Goal: Information Seeking & Learning: Learn about a topic

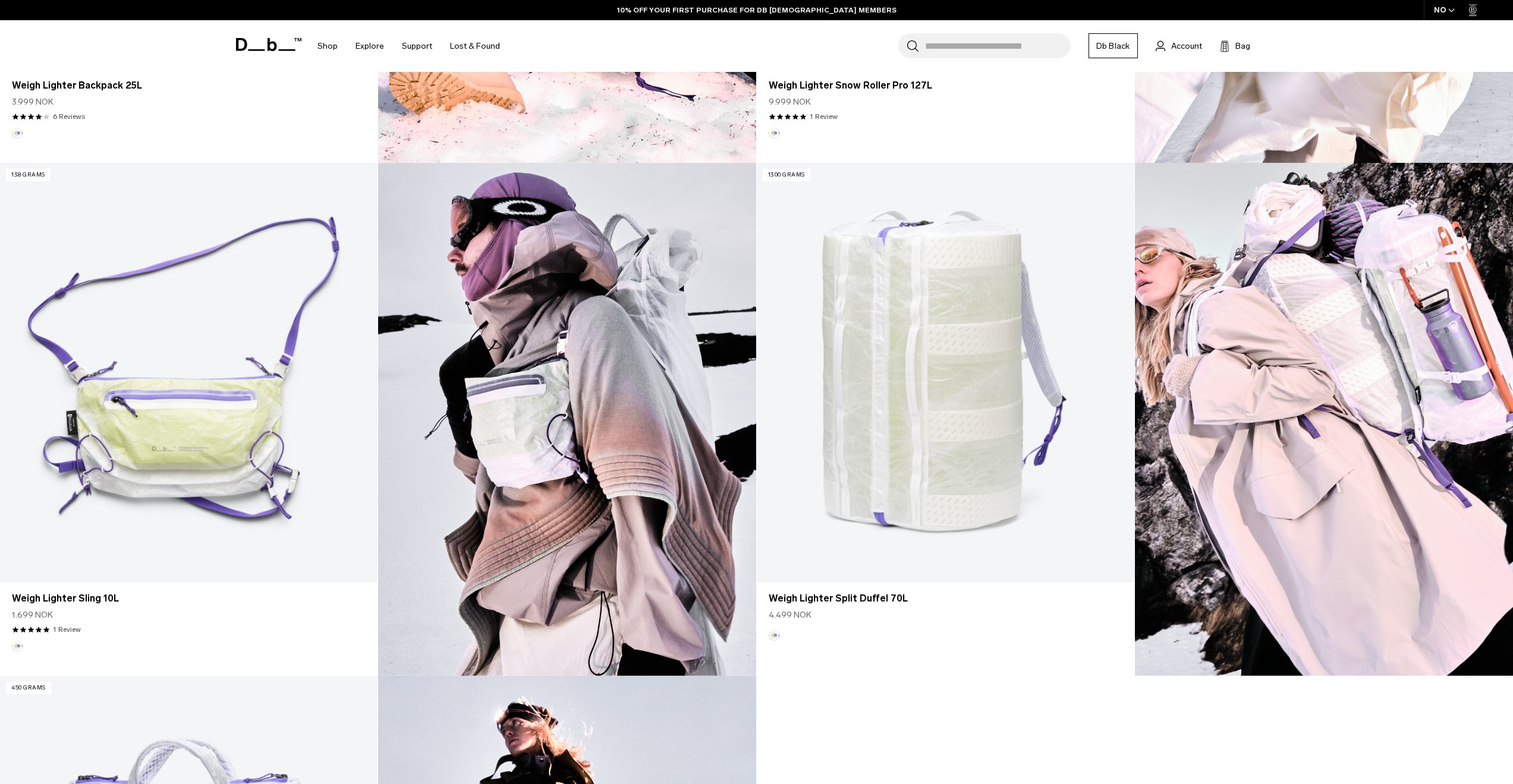
scroll to position [773, 0]
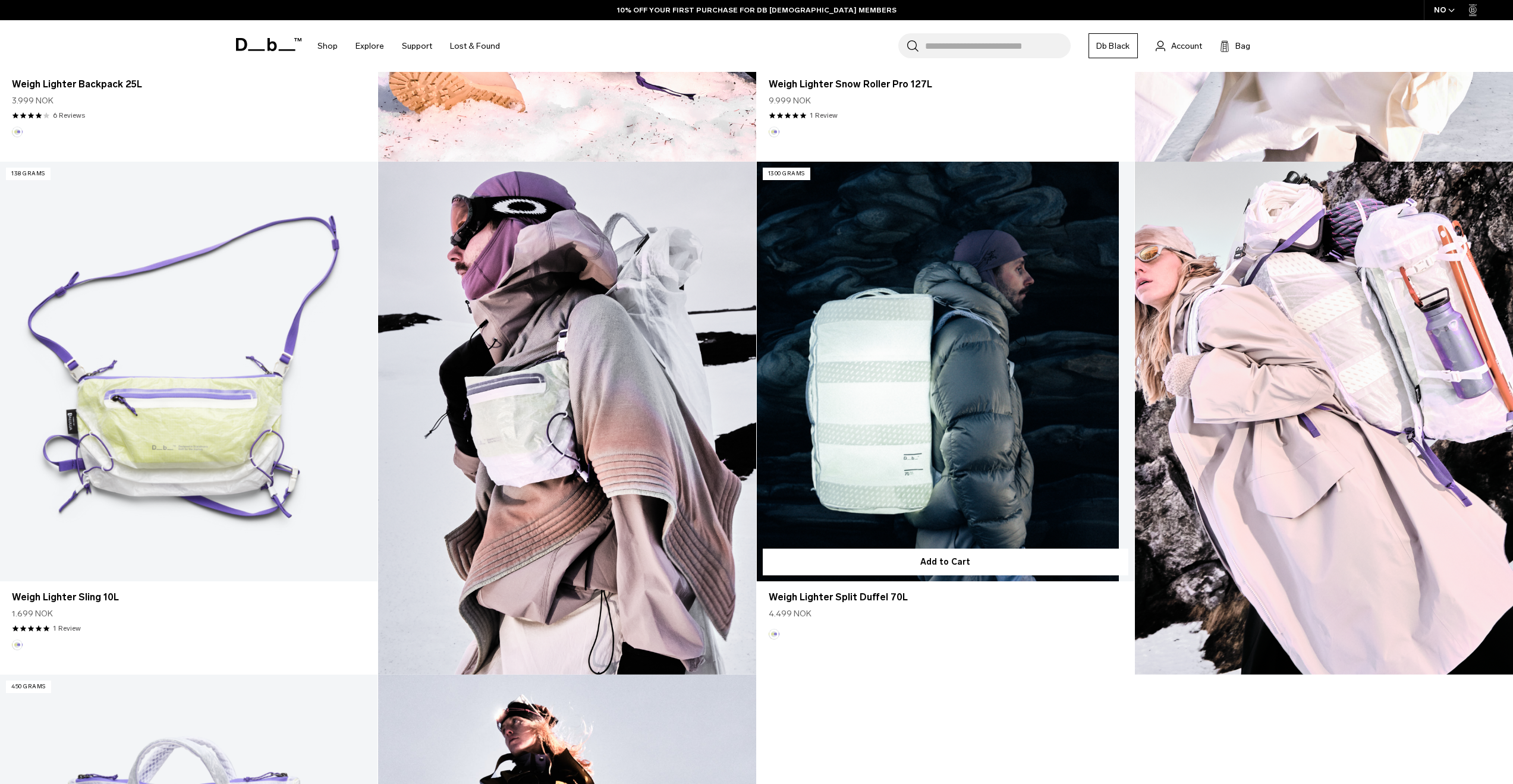
click at [895, 439] on link "Weigh Lighter Split Duffel 70L" at bounding box center [945, 371] width 377 height 420
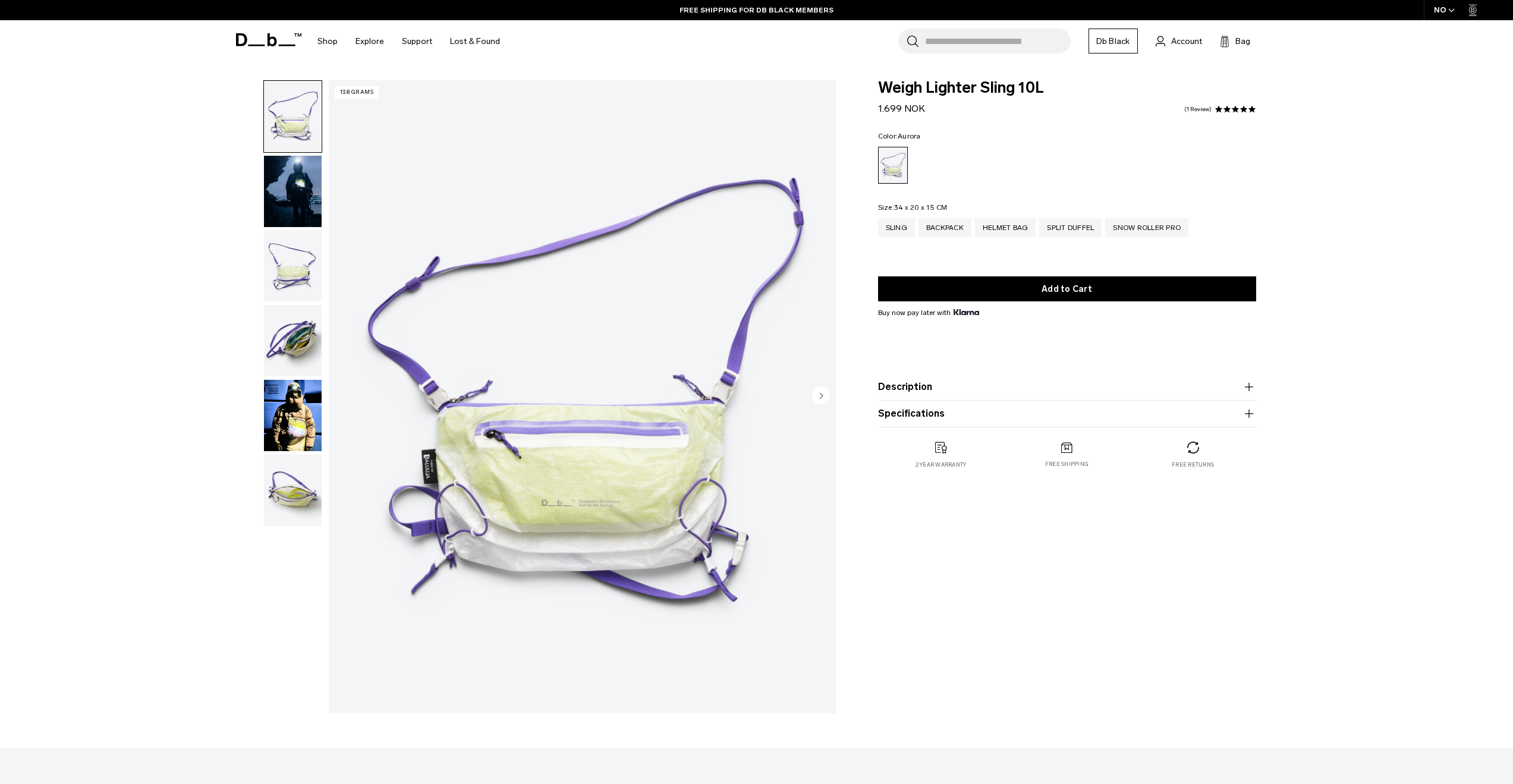
click at [280, 173] on img "button" at bounding box center [293, 192] width 58 height 71
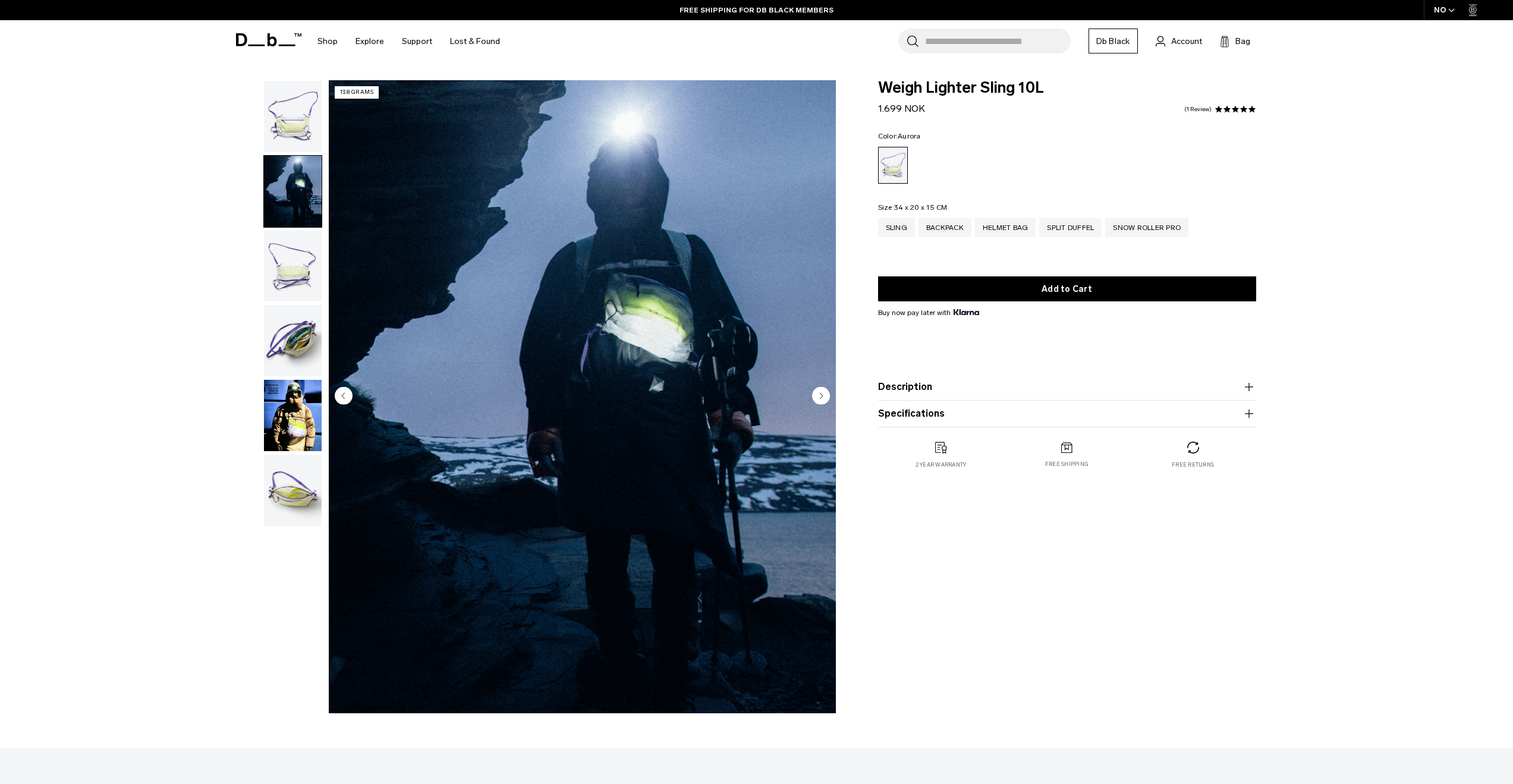
click at [284, 243] on img "button" at bounding box center [293, 266] width 58 height 71
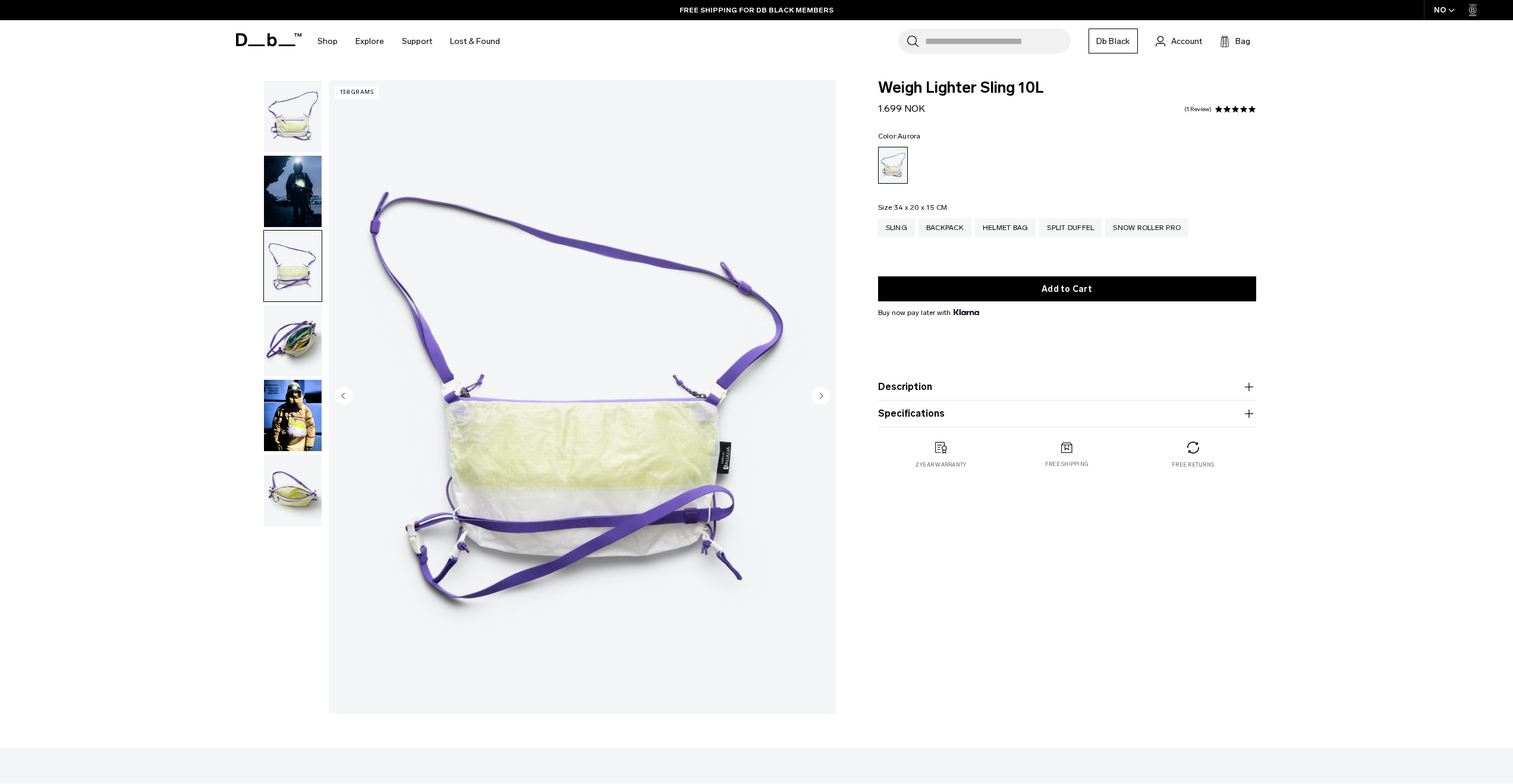
click at [293, 348] on img "button" at bounding box center [293, 341] width 58 height 71
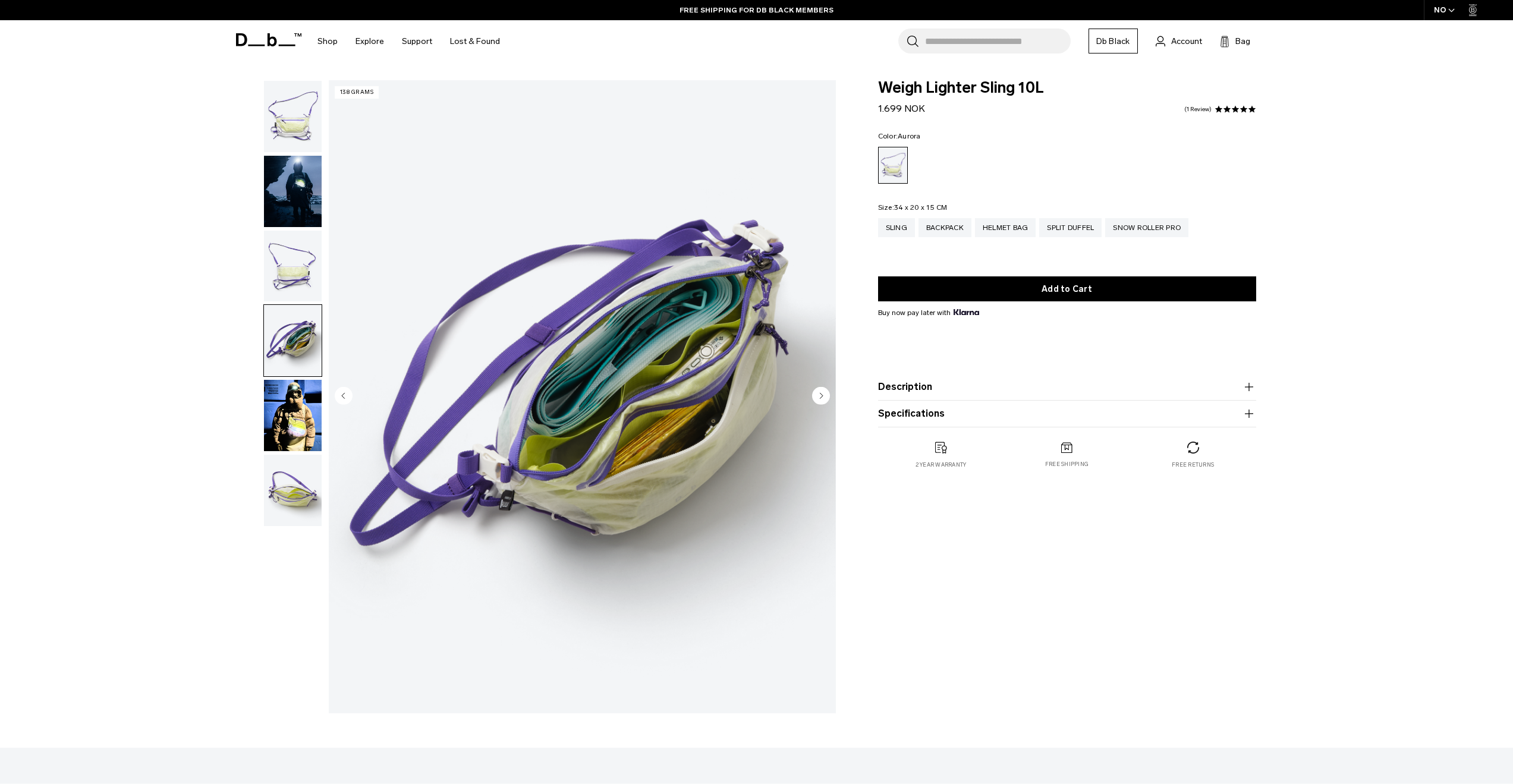
click at [286, 393] on img "button" at bounding box center [293, 416] width 58 height 71
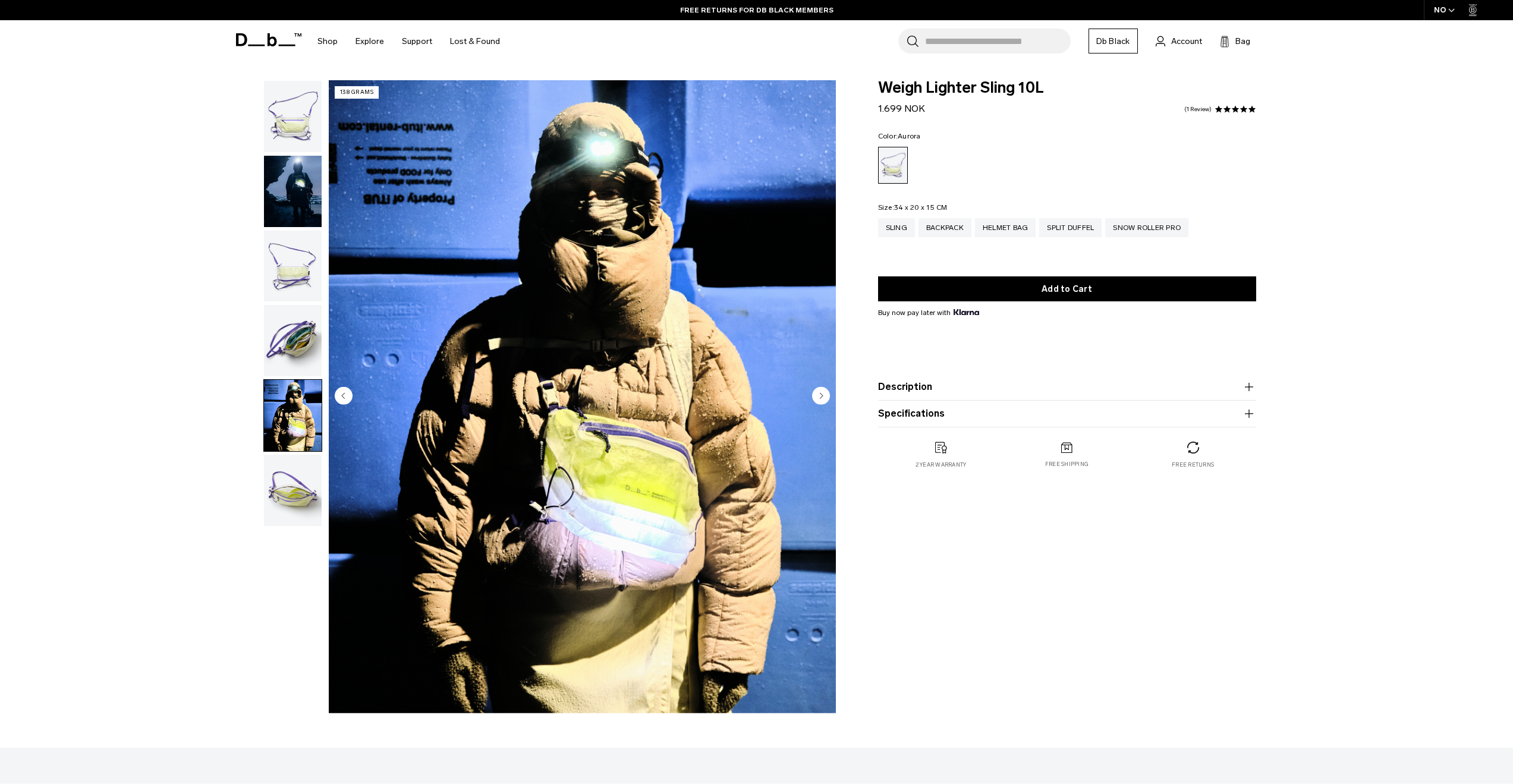
click at [288, 499] on img "button" at bounding box center [293, 490] width 58 height 71
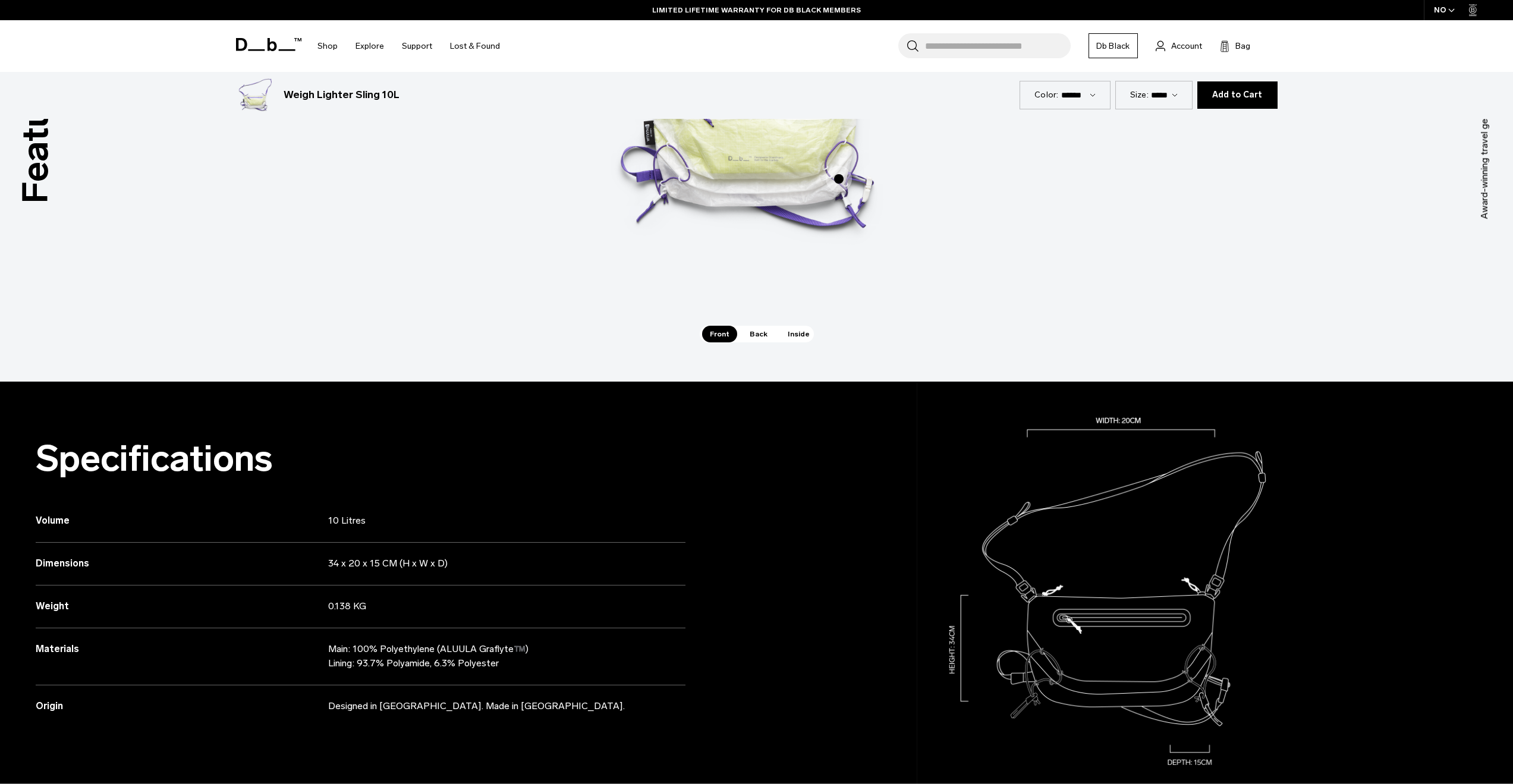
scroll to position [713, 0]
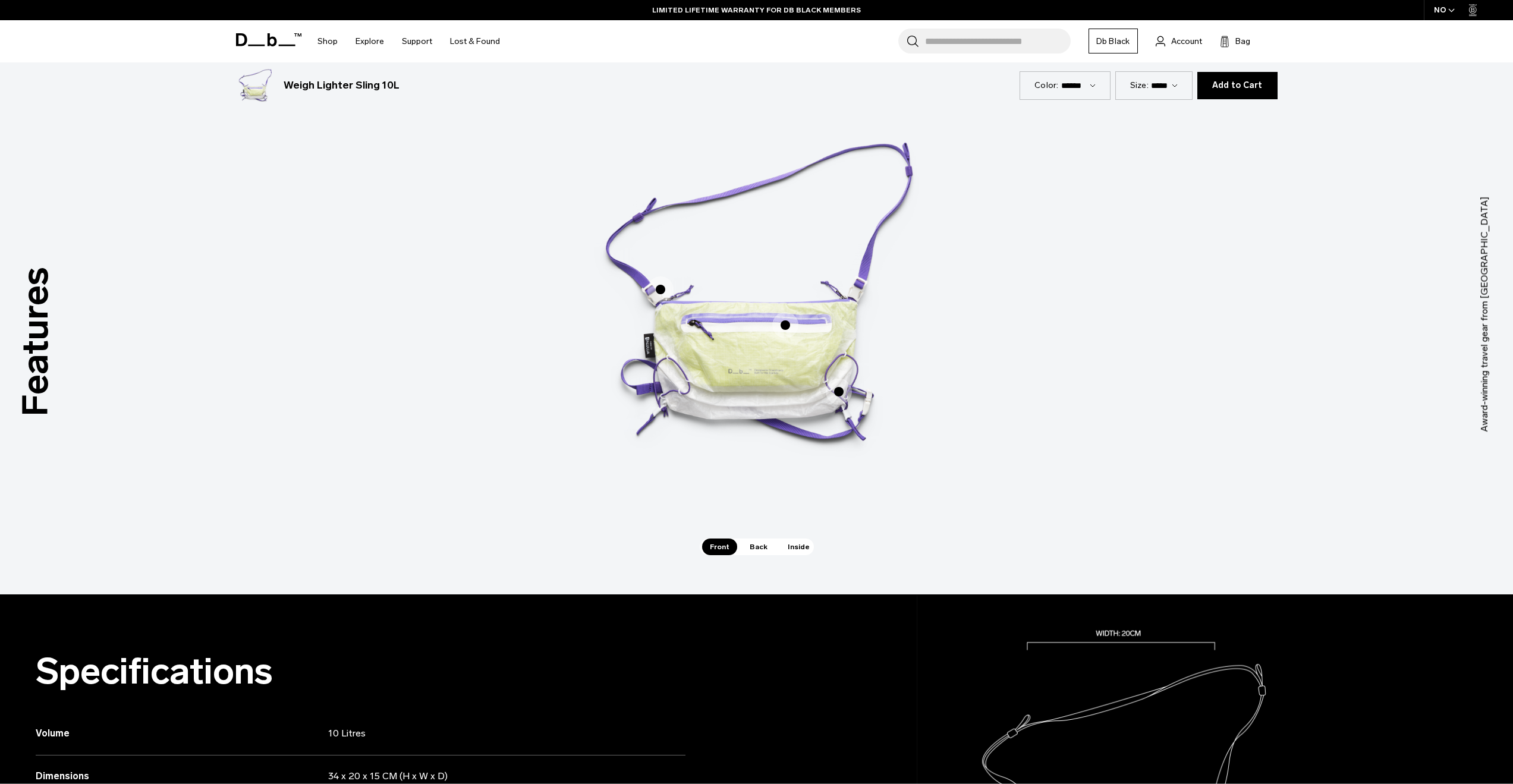
click at [753, 551] on span "Back" at bounding box center [759, 547] width 34 height 17
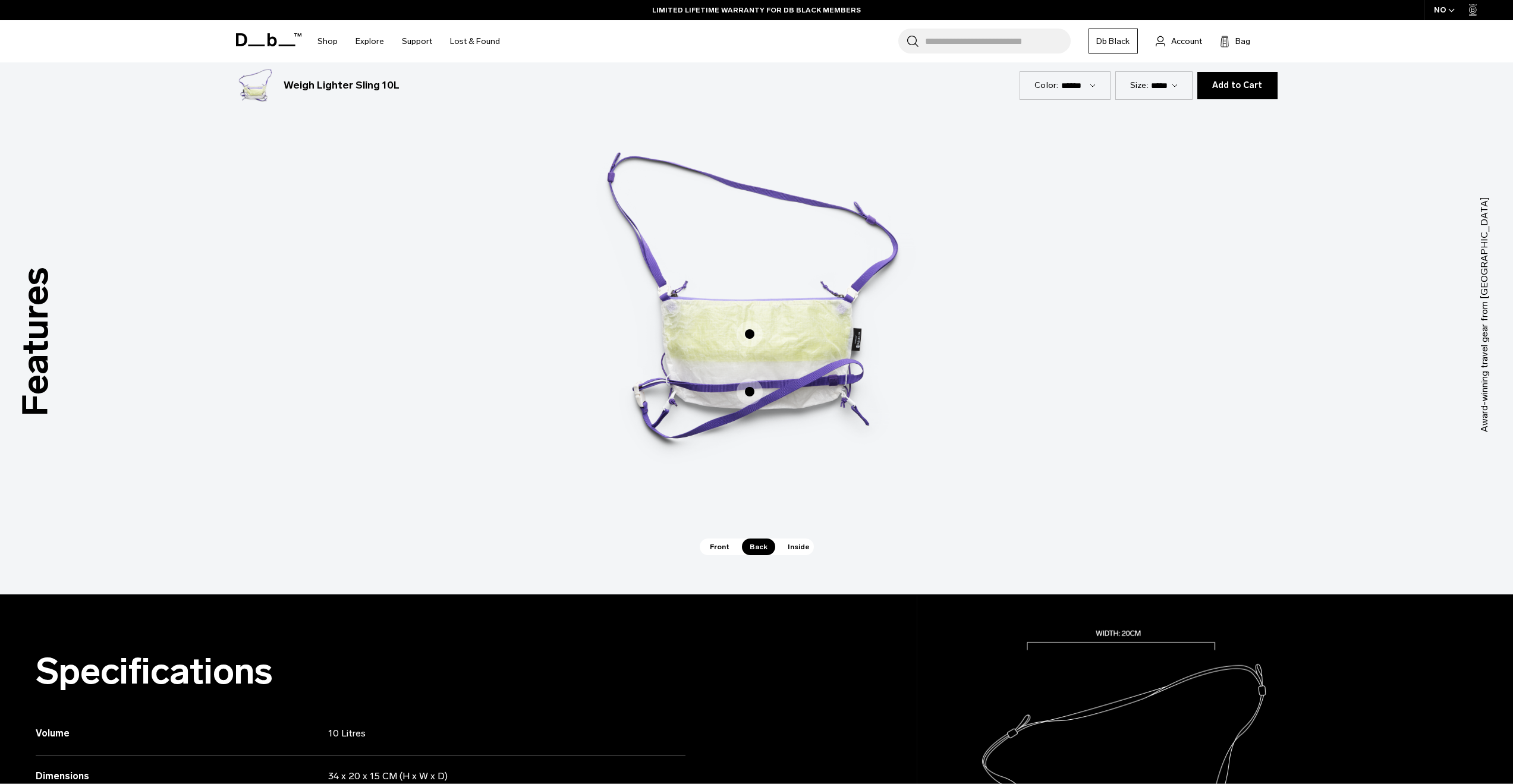
click at [796, 549] on span "Inside" at bounding box center [799, 547] width 38 height 17
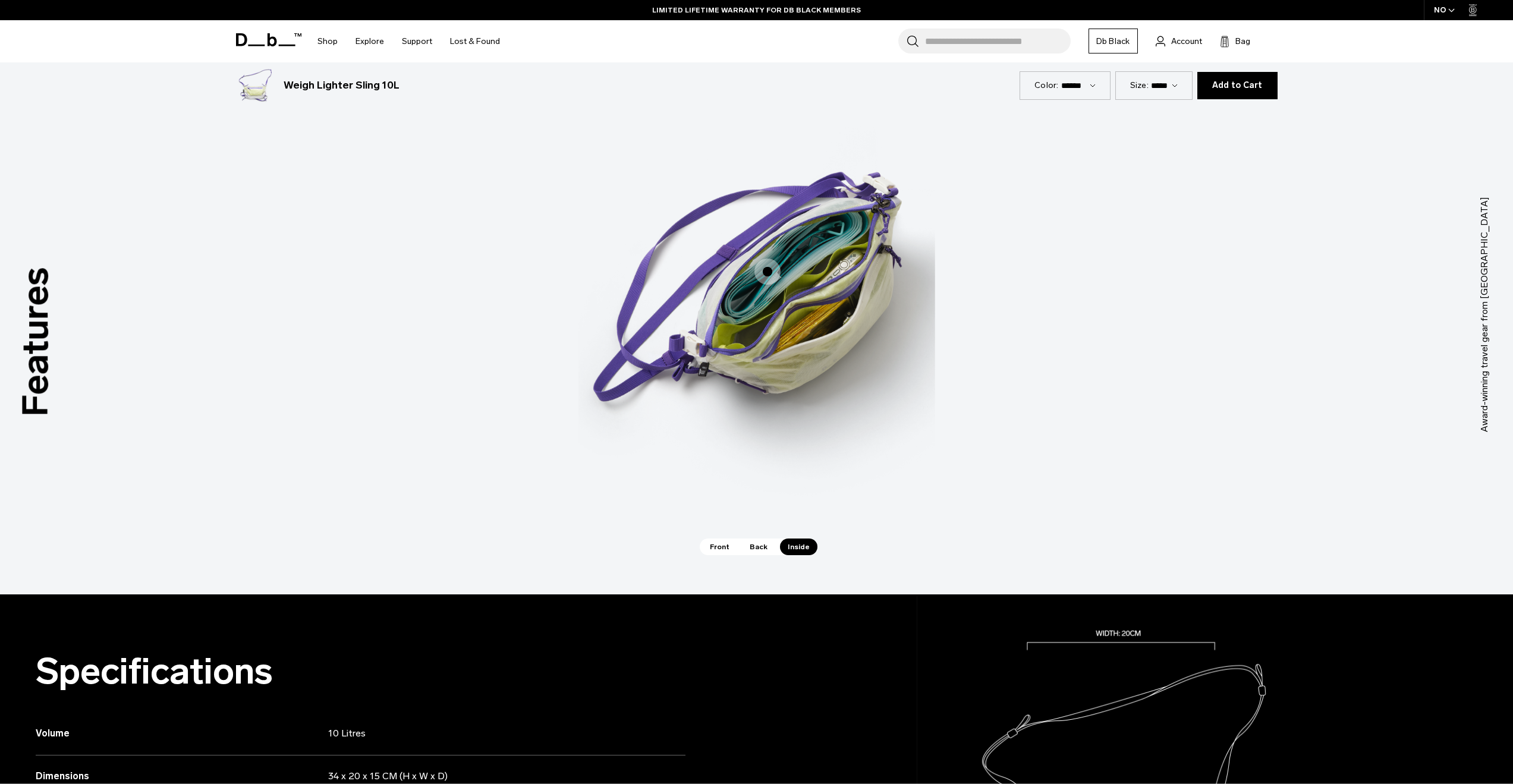
click at [707, 543] on span "Front" at bounding box center [720, 547] width 35 height 17
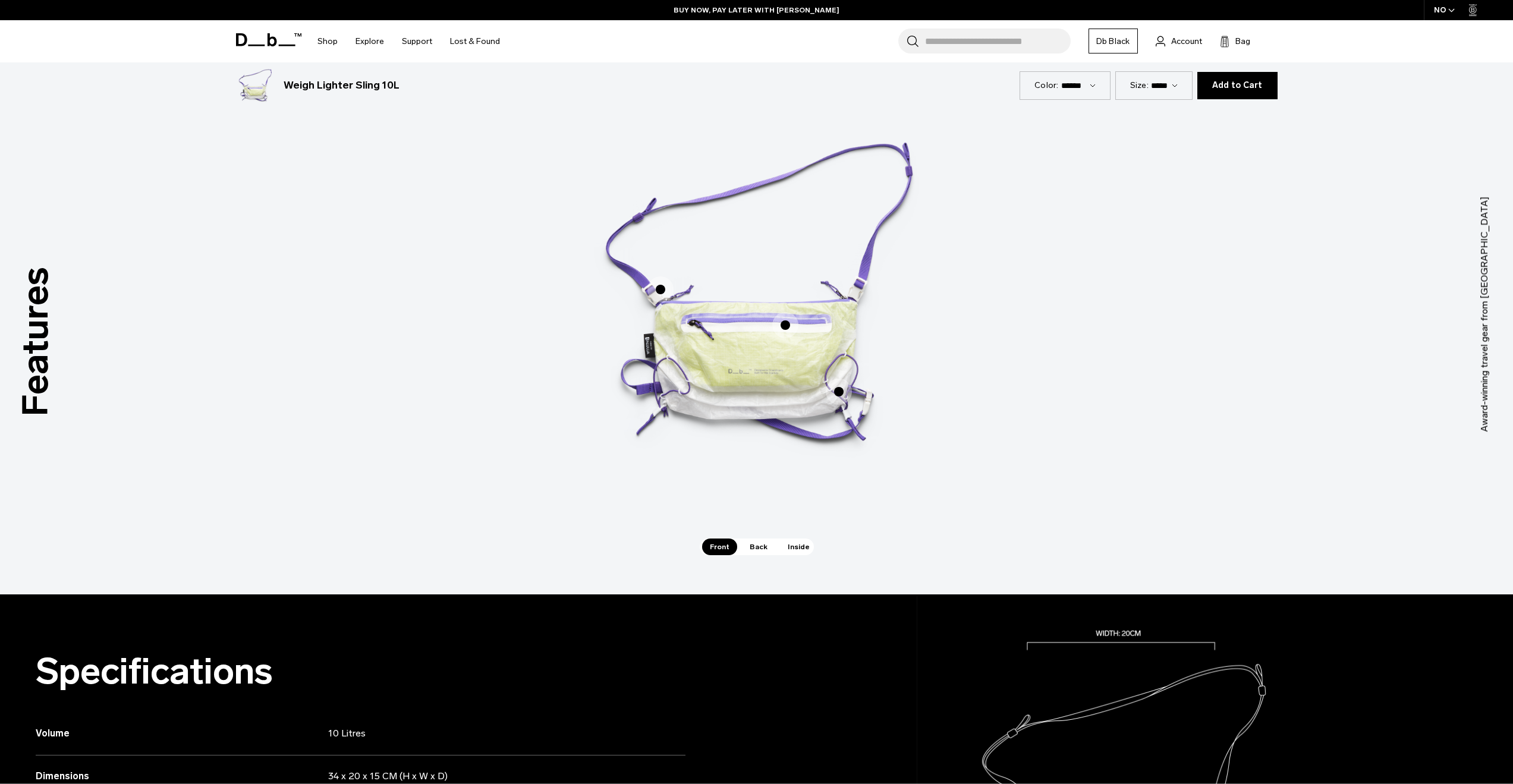
click at [664, 290] on span "1 / 3" at bounding box center [660, 289] width 26 height 26
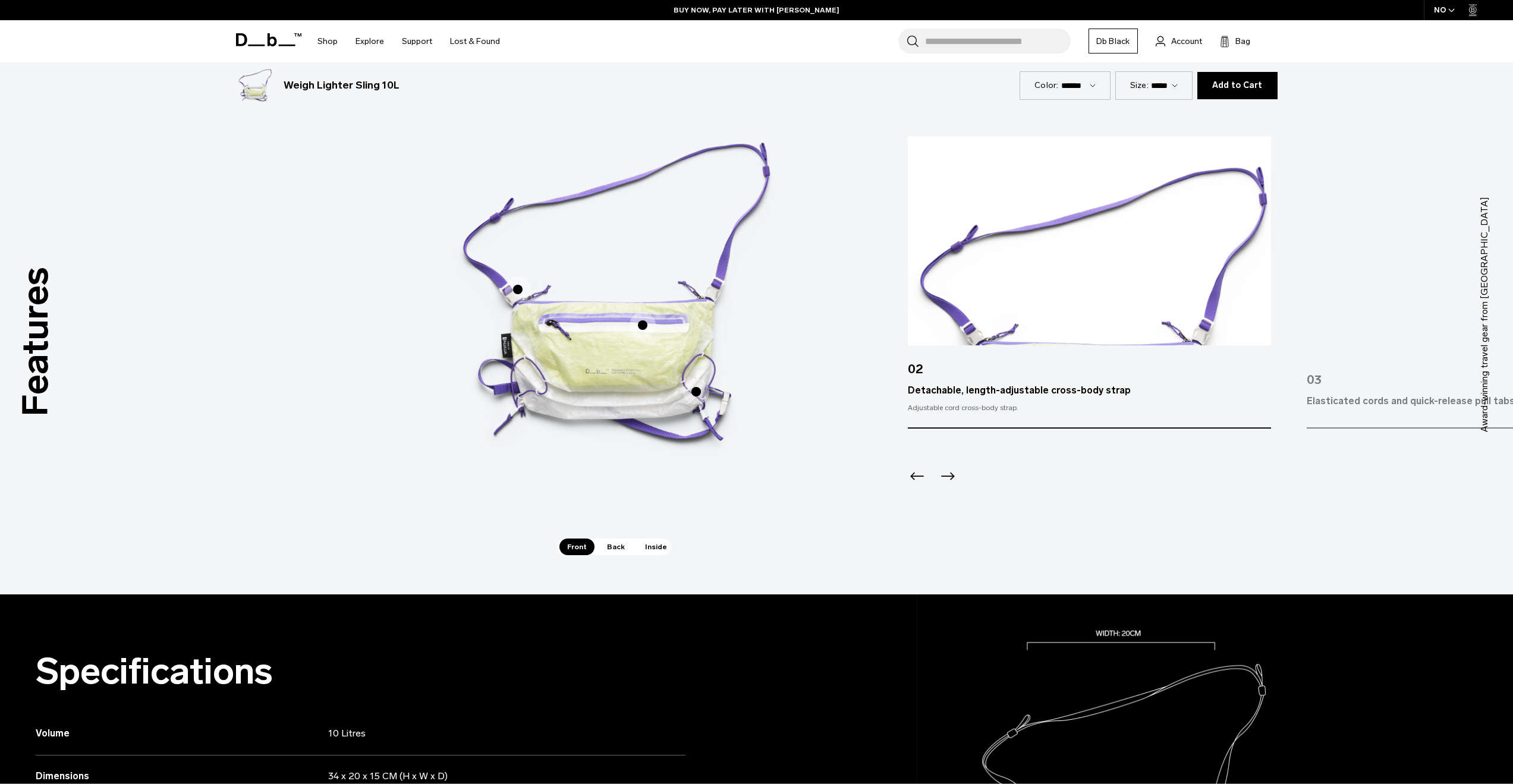
click at [642, 321] on span "1 / 3" at bounding box center [642, 325] width 26 height 26
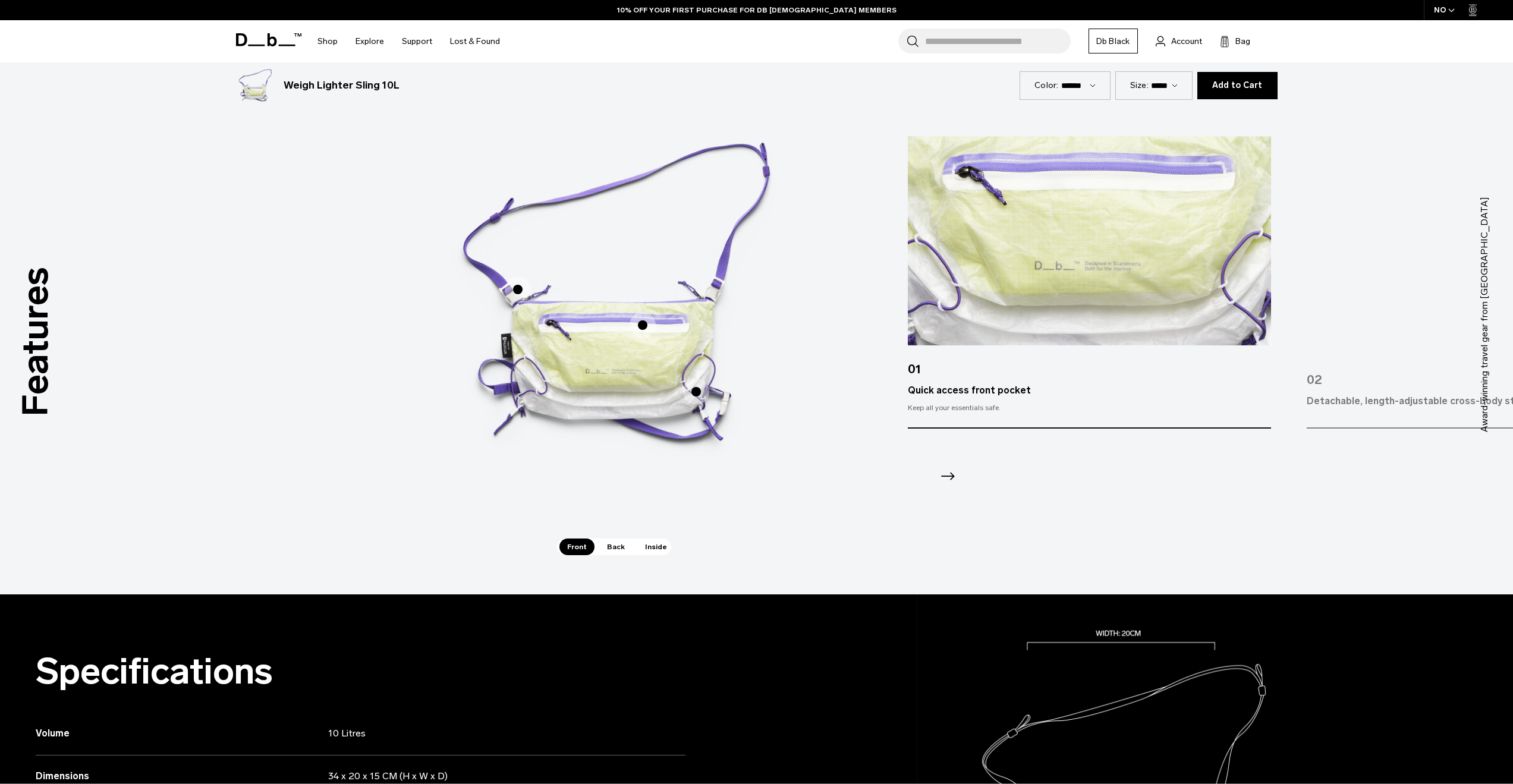
click at [700, 392] on span "1 / 3" at bounding box center [696, 391] width 26 height 26
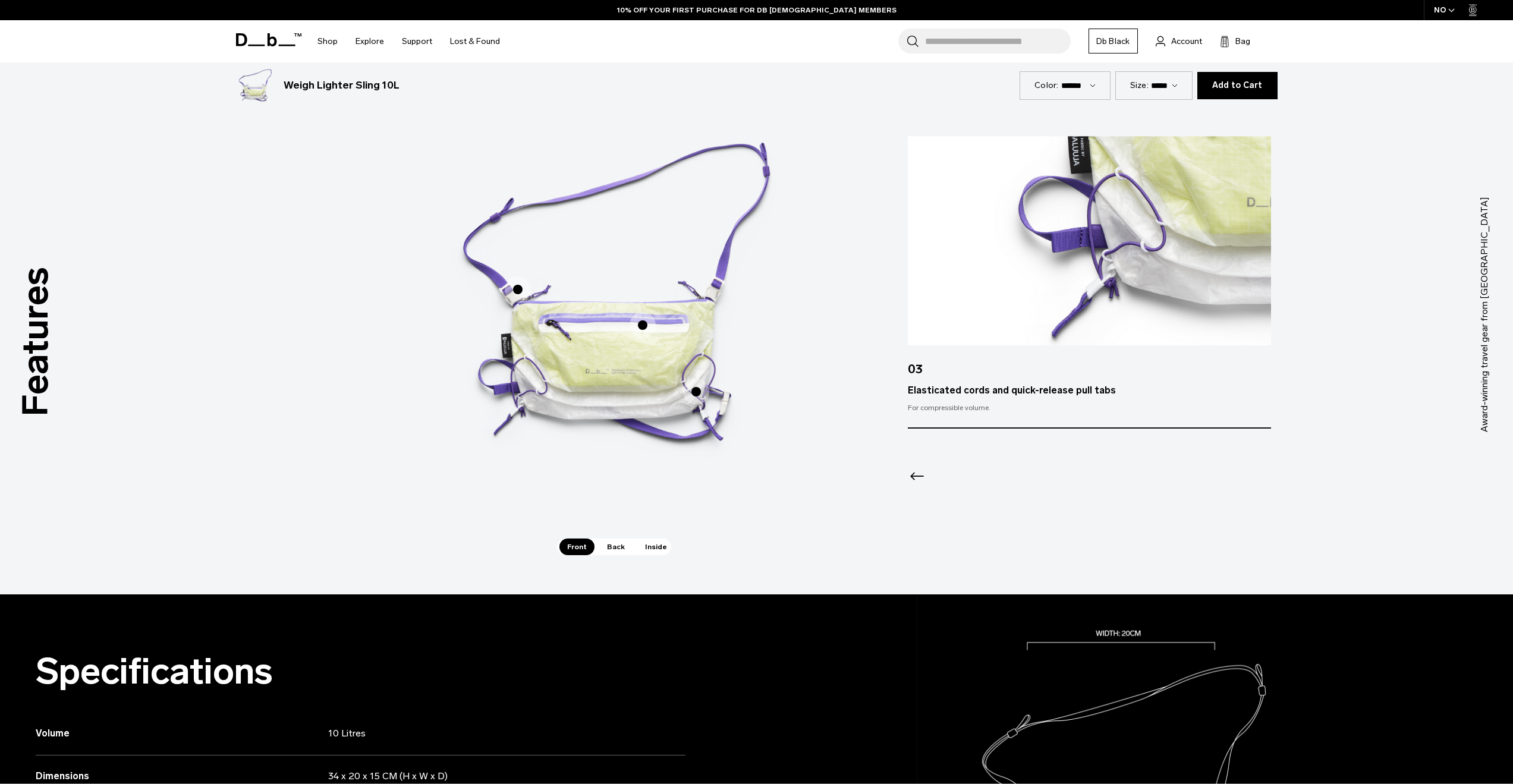
click at [700, 392] on span "1 / 3" at bounding box center [696, 391] width 26 height 26
click at [618, 546] on span "Back" at bounding box center [616, 547] width 34 height 17
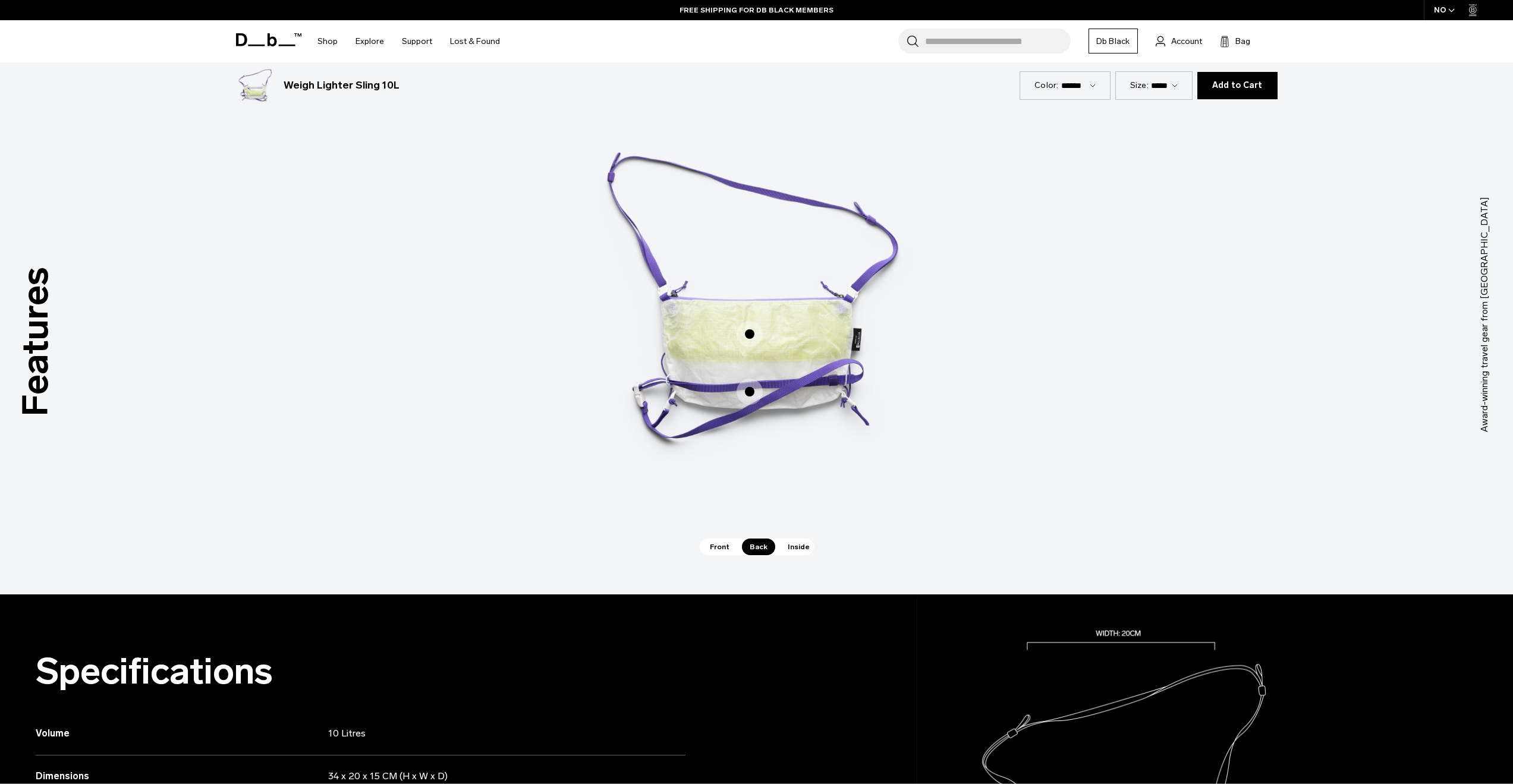
click at [755, 399] on span "2 / 3" at bounding box center [749, 391] width 26 height 26
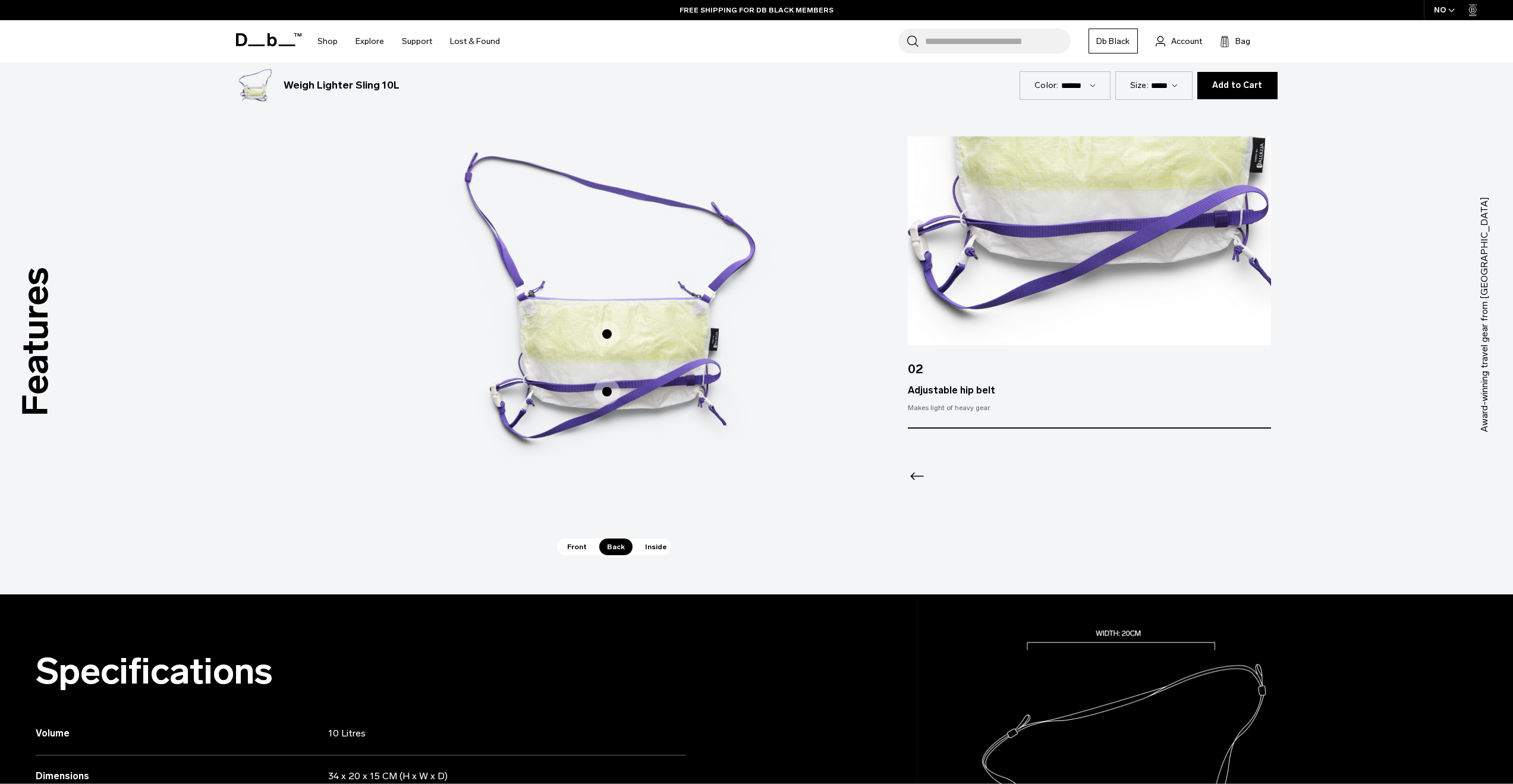
click at [600, 334] on span "2 / 3" at bounding box center [607, 334] width 26 height 26
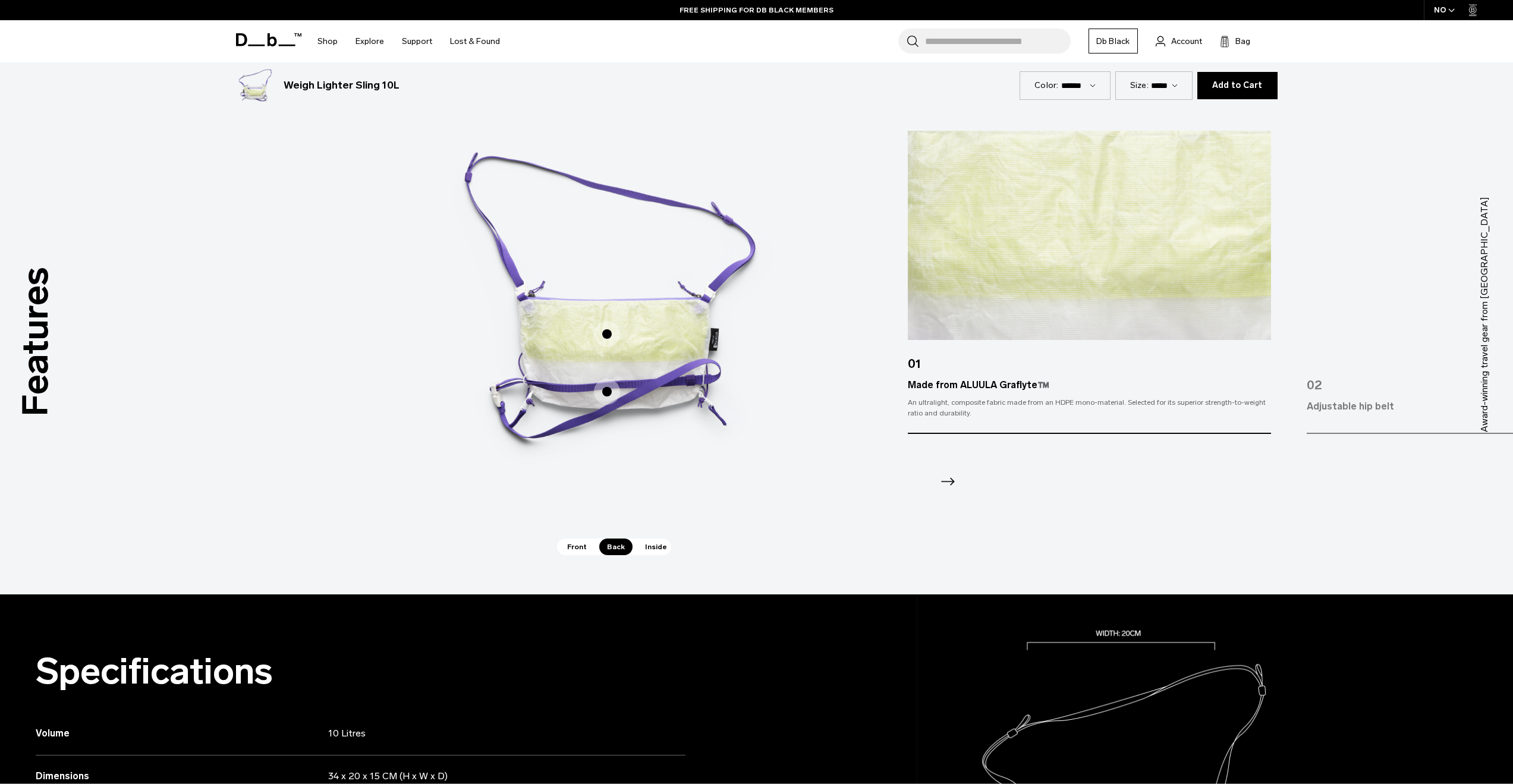
click at [649, 547] on span "Inside" at bounding box center [656, 547] width 38 height 17
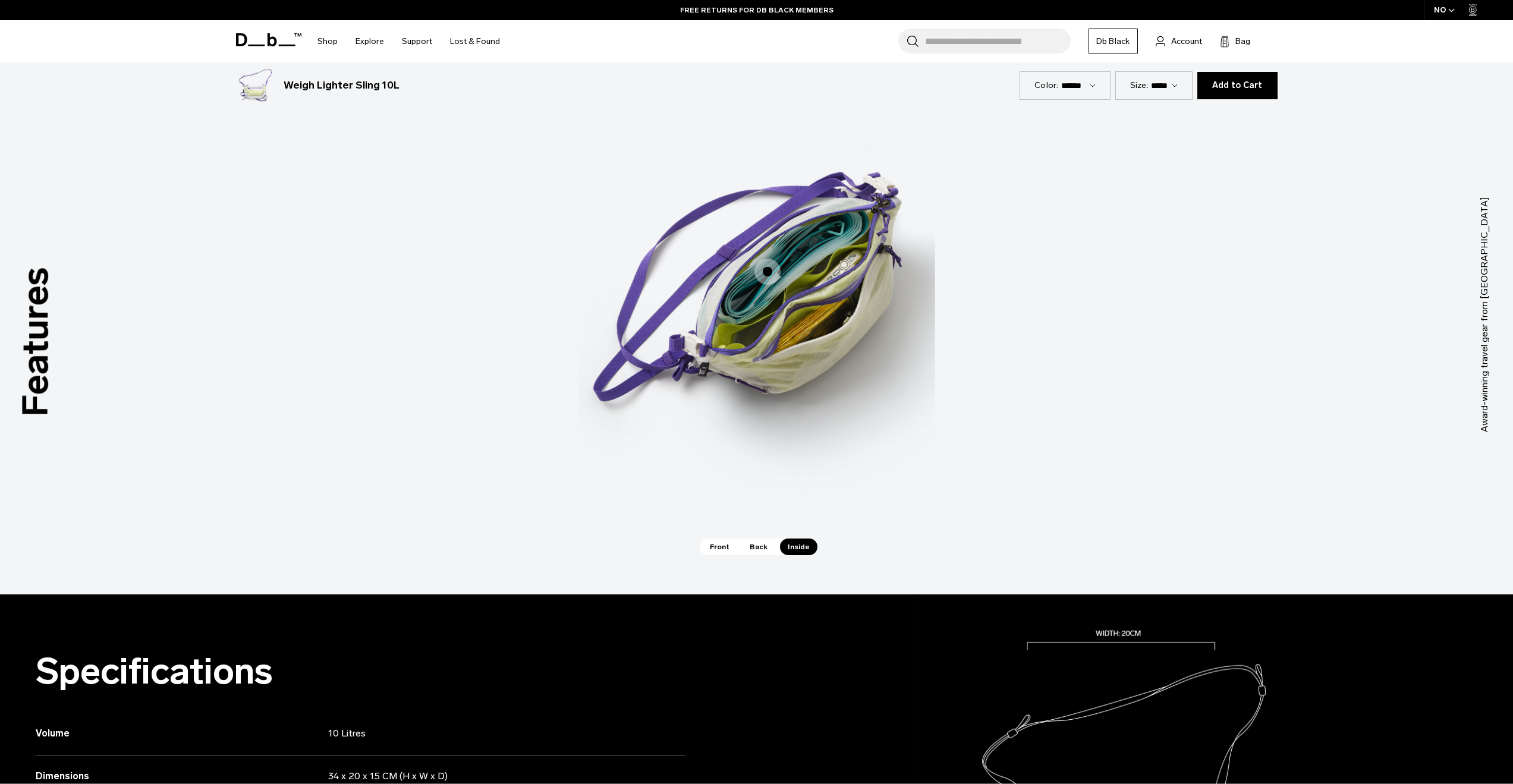
click at [762, 274] on span "3 / 3" at bounding box center [767, 272] width 26 height 26
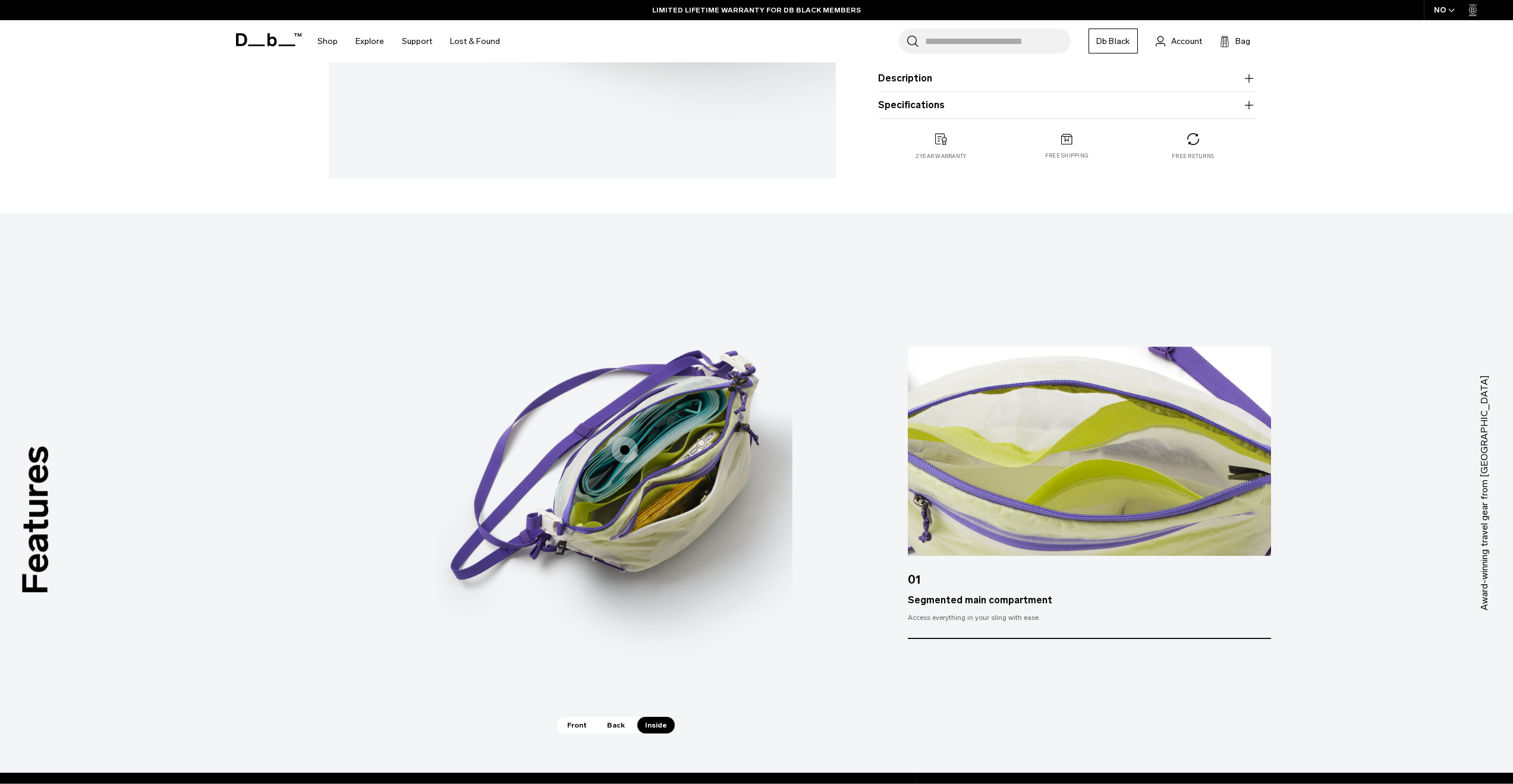
scroll to position [0, 0]
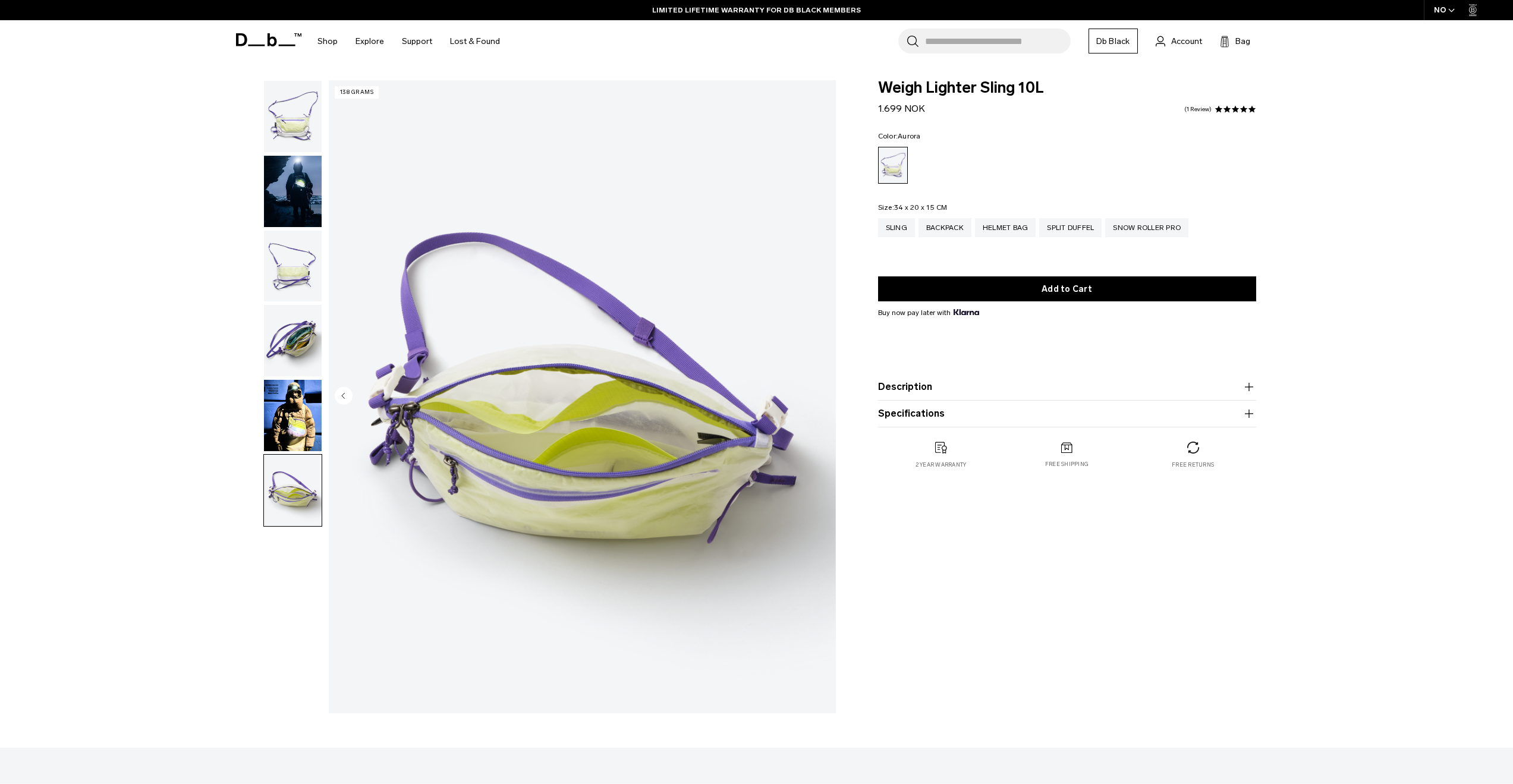
click at [300, 360] on img "button" at bounding box center [293, 341] width 58 height 71
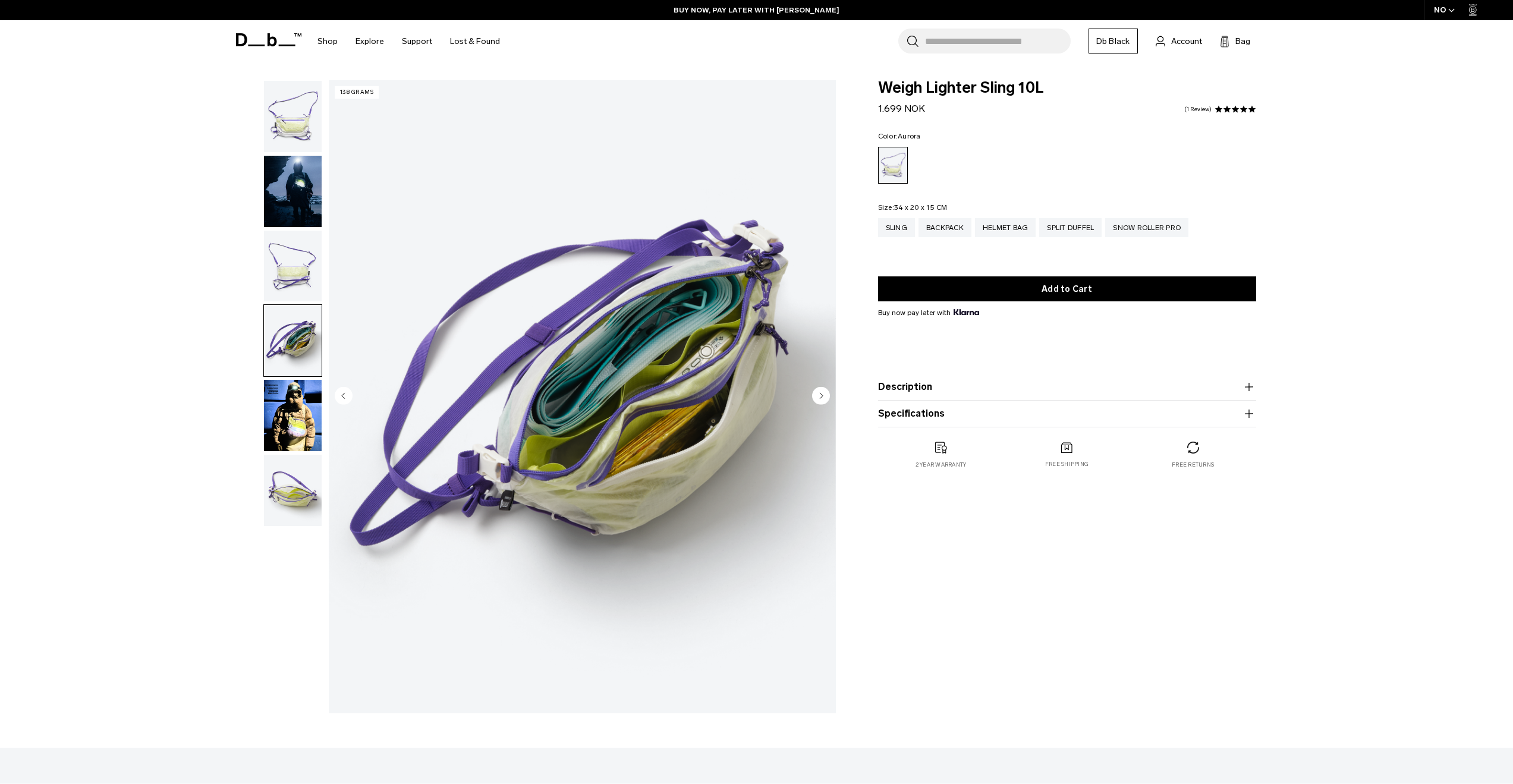
click at [300, 491] on img "button" at bounding box center [293, 490] width 58 height 71
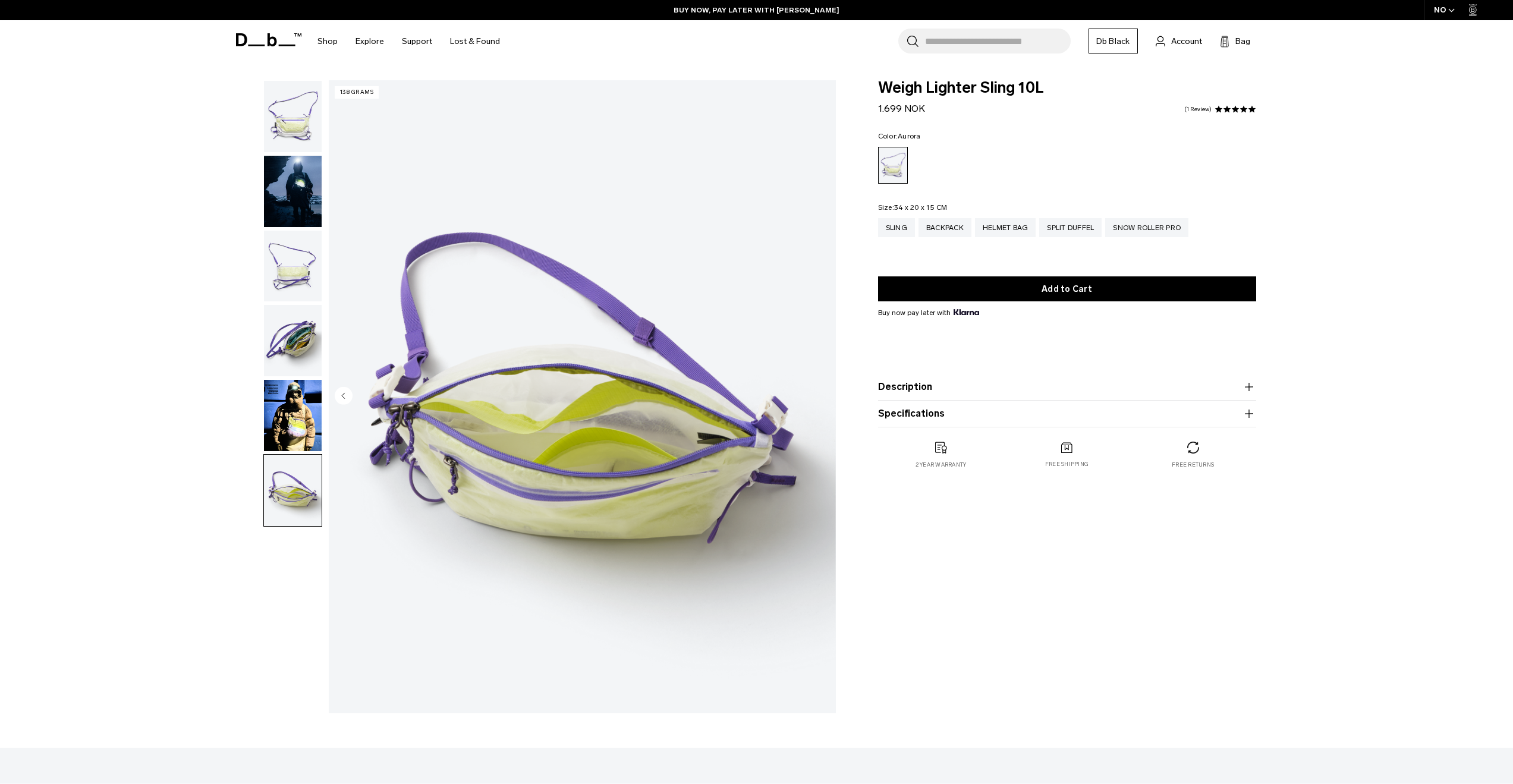
click at [282, 428] on img "button" at bounding box center [293, 416] width 58 height 71
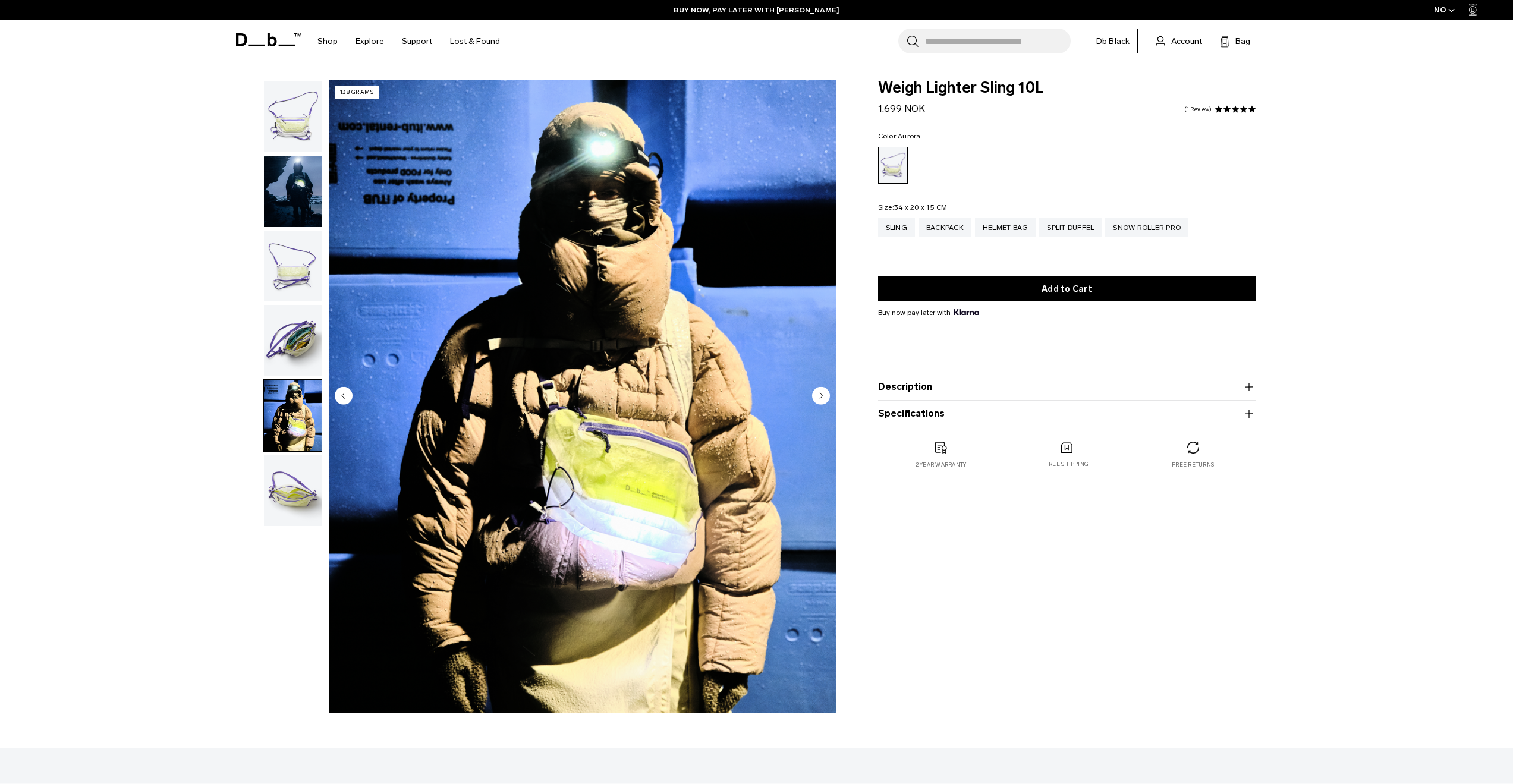
click at [298, 279] on img "button" at bounding box center [293, 266] width 58 height 71
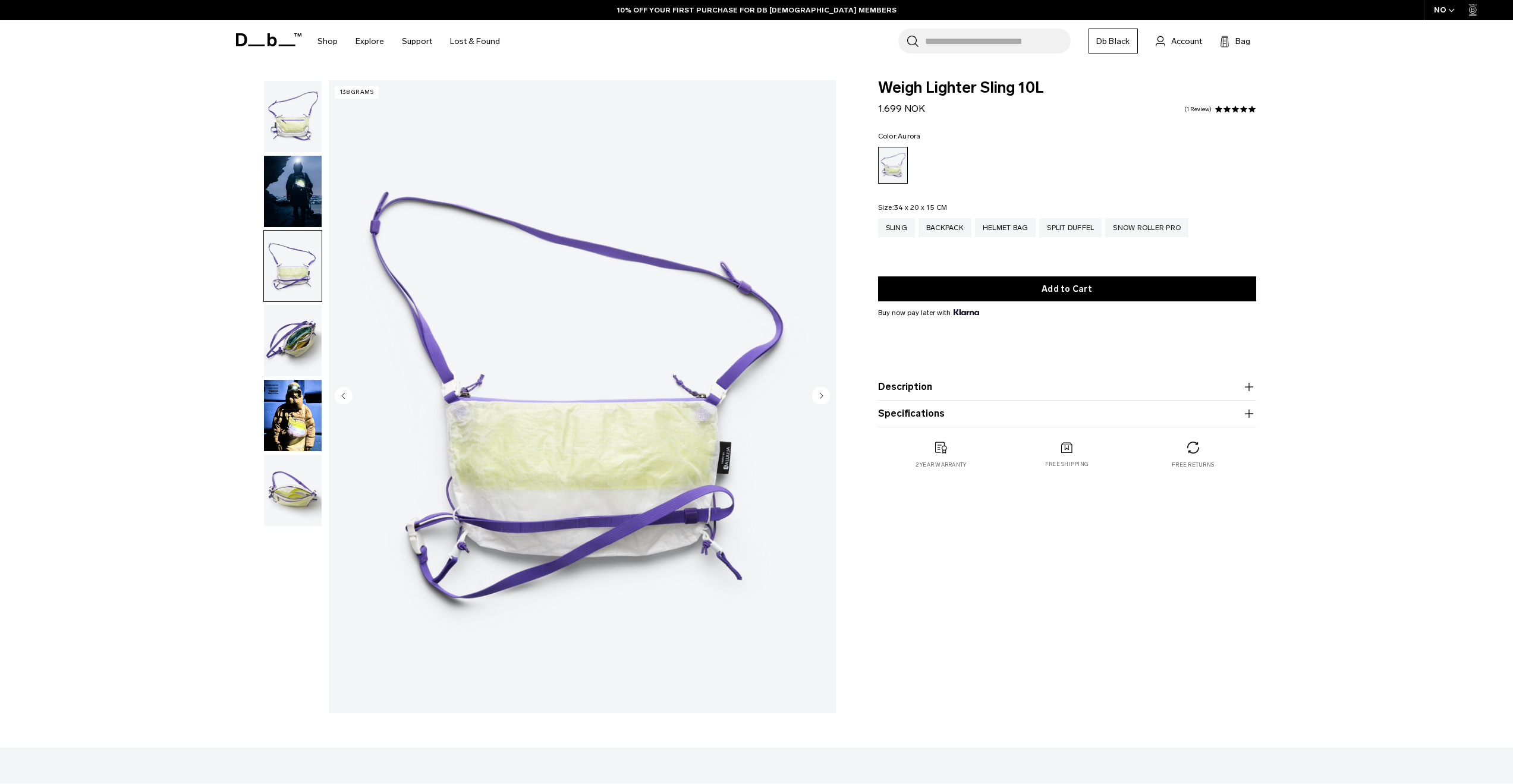
click at [295, 223] on img "button" at bounding box center [293, 192] width 58 height 71
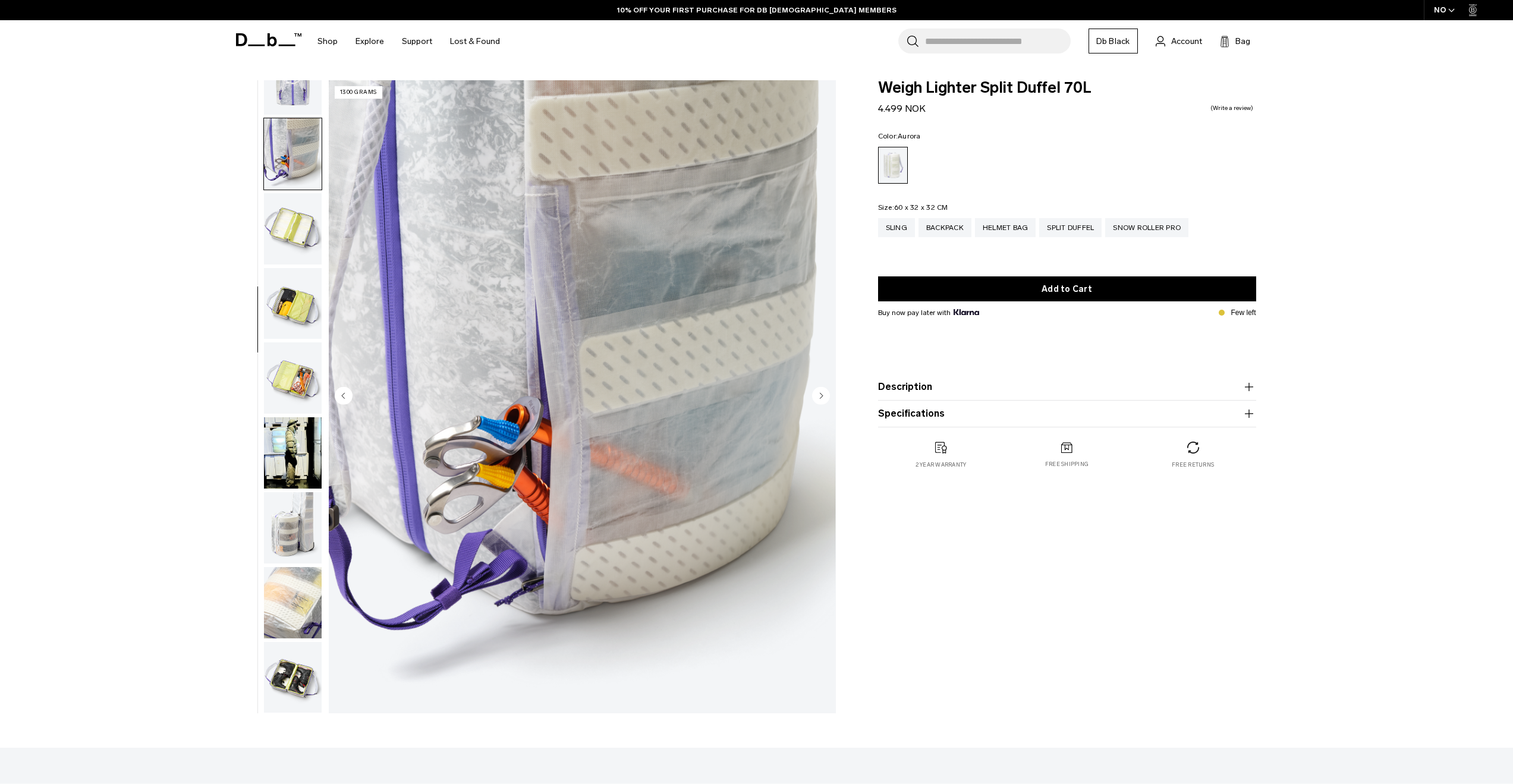
click at [293, 227] on img "button" at bounding box center [293, 229] width 58 height 71
